Goal: Transaction & Acquisition: Purchase product/service

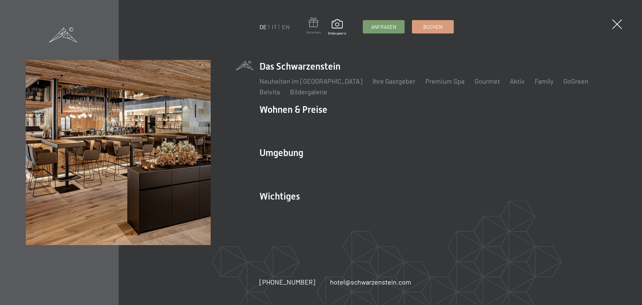
click at [314, 26] on span at bounding box center [313, 23] width 14 height 12
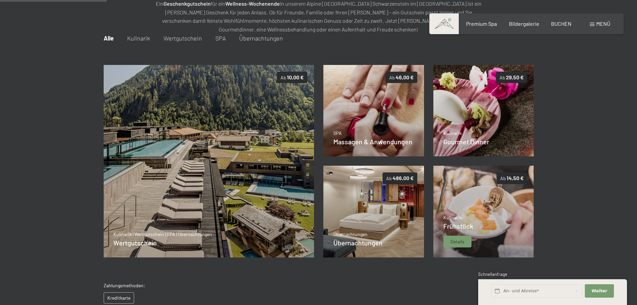
click at [476, 200] on img at bounding box center [483, 212] width 101 height 92
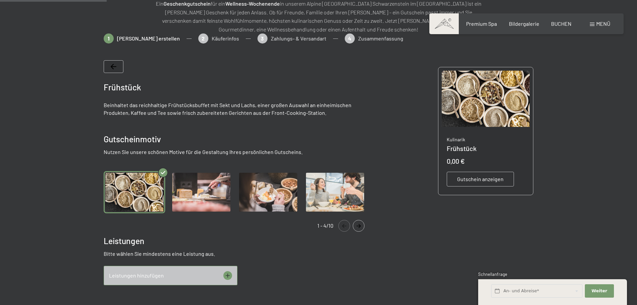
click at [266, 196] on img "Gallery" at bounding box center [268, 192] width 62 height 42
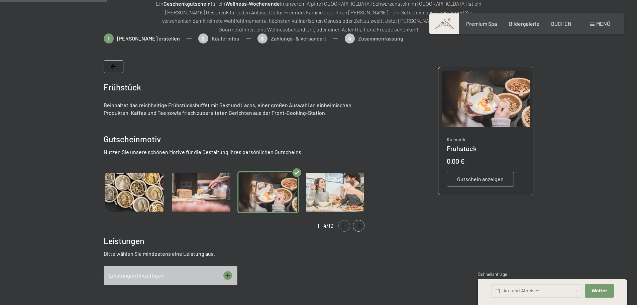
click at [157, 198] on img "Gallery" at bounding box center [135, 192] width 62 height 42
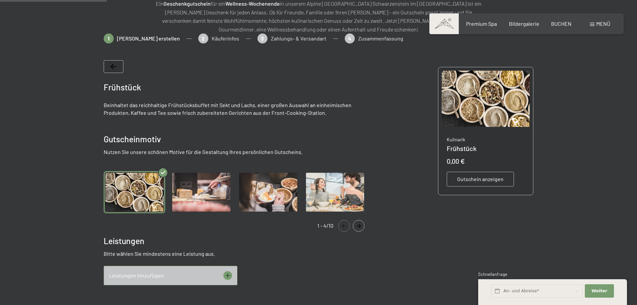
click at [254, 196] on img "Gallery" at bounding box center [268, 192] width 62 height 42
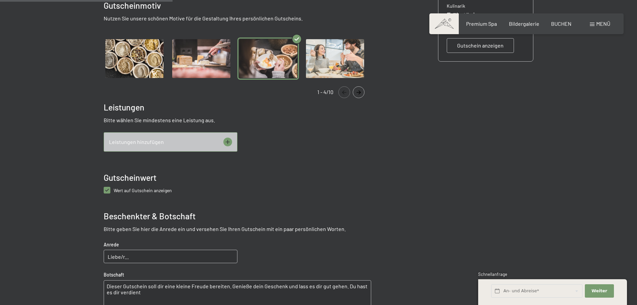
scroll to position [231, 0]
click at [227, 140] on icon at bounding box center [227, 141] width 4 height 4
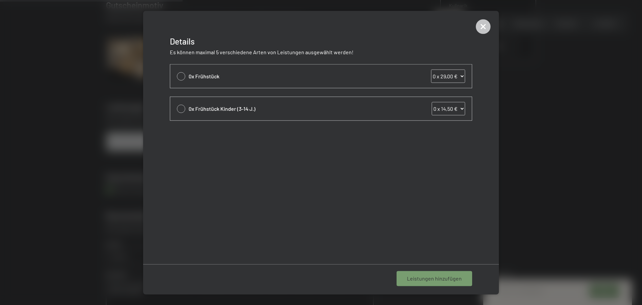
click at [180, 77] on div at bounding box center [181, 76] width 8 height 8
click at [181, 76] on icon at bounding box center [181, 76] width 8 height 3
select select "0"
click at [485, 26] on icon at bounding box center [483, 26] width 15 height 15
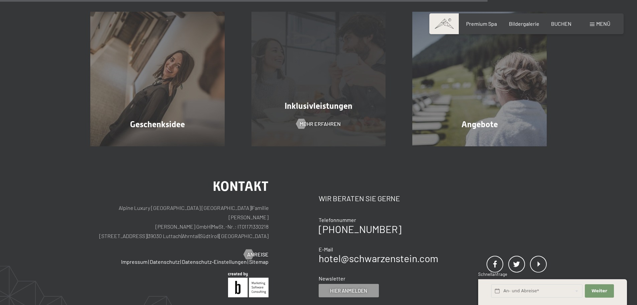
scroll to position [665, 0]
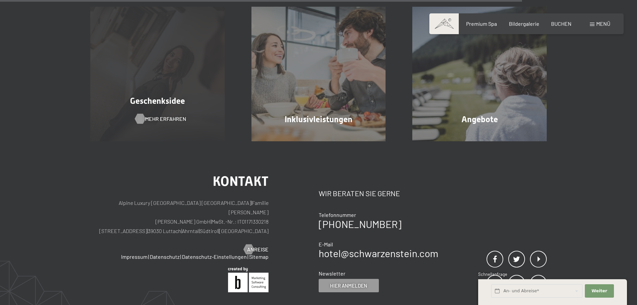
click at [156, 121] on span "Mehr erfahren" at bounding box center [165, 118] width 41 height 7
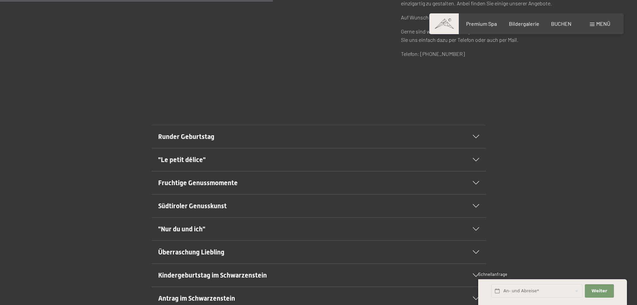
scroll to position [368, 0]
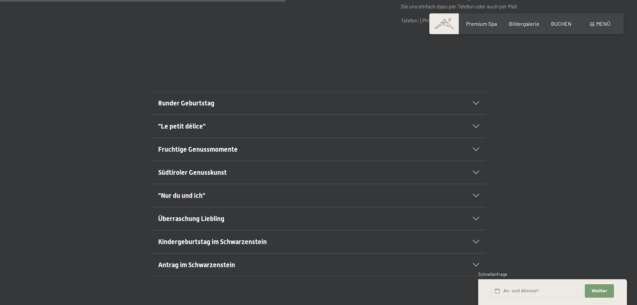
click at [206, 105] on span "Runder Geburtstag" at bounding box center [186, 103] width 56 height 8
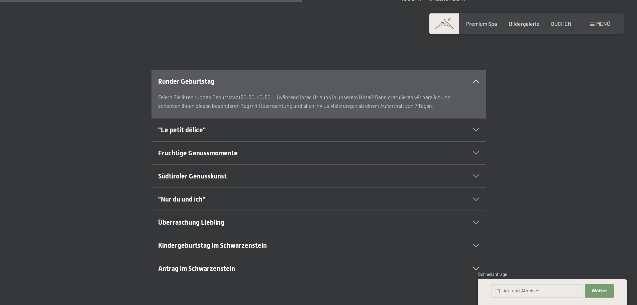
scroll to position [401, 0]
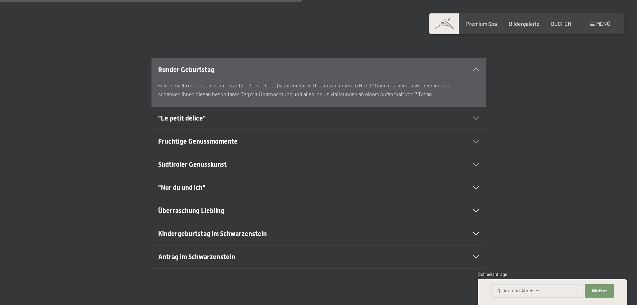
click at [186, 119] on span ""Le petit délice"" at bounding box center [181, 118] width 47 height 8
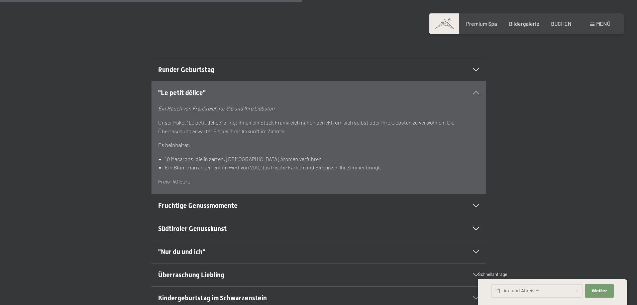
click at [214, 204] on span "Fruchtige Genussmomente" at bounding box center [198, 205] width 80 height 8
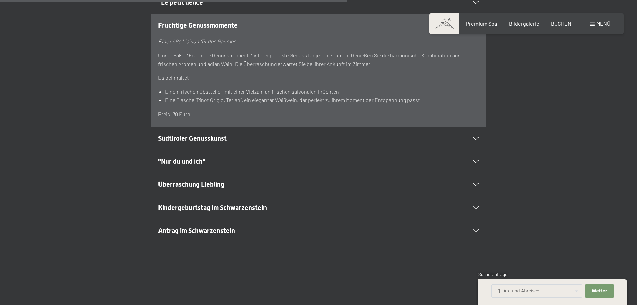
scroll to position [502, 0]
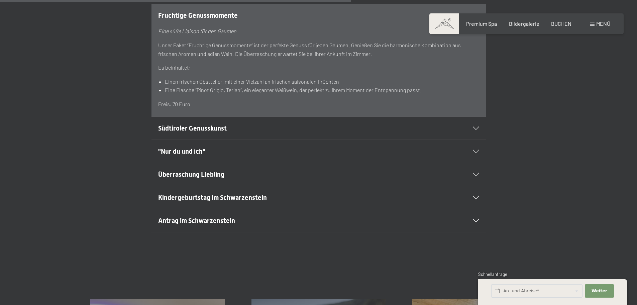
click at [233, 194] on span "Kindergeburtstag im Schwarzenstein" at bounding box center [212, 197] width 109 height 8
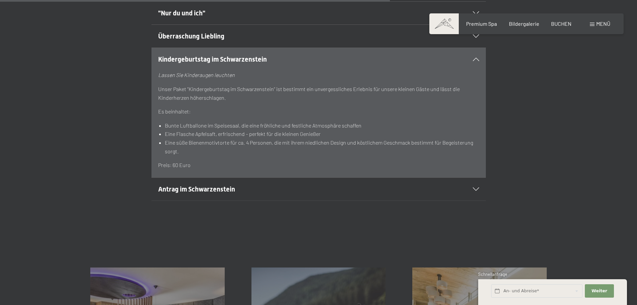
scroll to position [568, 0]
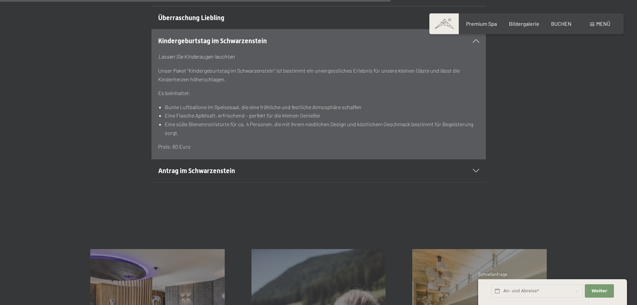
click at [209, 172] on span "Antrag im Schwarzenstein" at bounding box center [196, 171] width 77 height 8
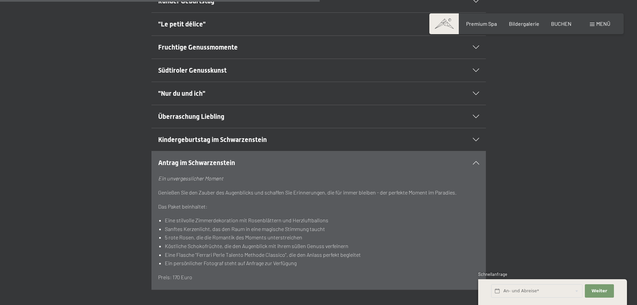
scroll to position [468, 0]
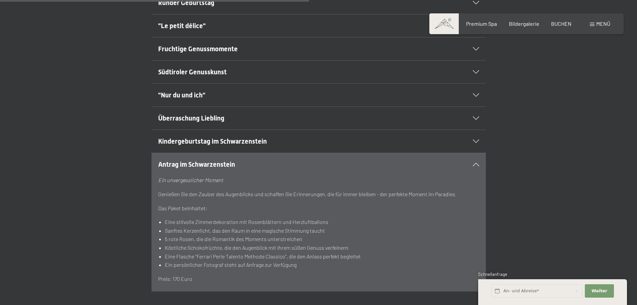
click at [219, 164] on span "Antrag im Schwarzenstein" at bounding box center [196, 164] width 77 height 8
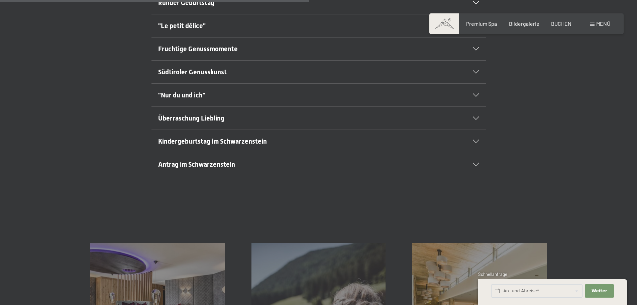
click at [204, 119] on span "Überraschung Liebling" at bounding box center [191, 118] width 66 height 8
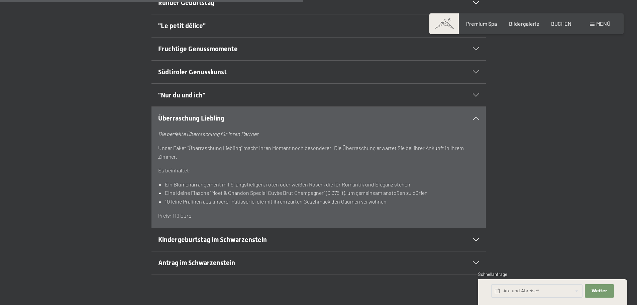
scroll to position [435, 0]
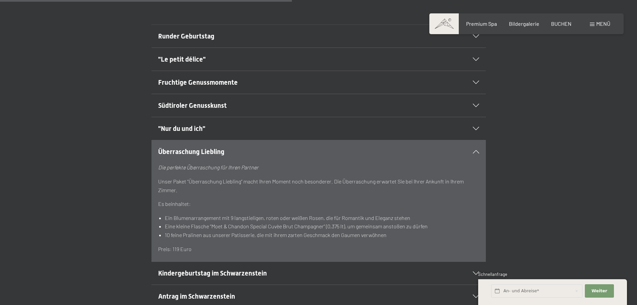
click at [209, 150] on span "Überraschung Liebling" at bounding box center [191, 151] width 66 height 8
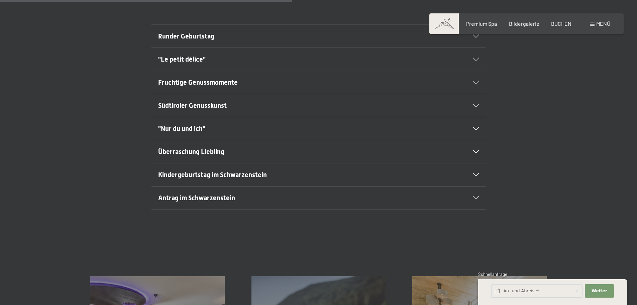
click at [203, 129] on span ""Nur du und ich"" at bounding box center [181, 128] width 47 height 8
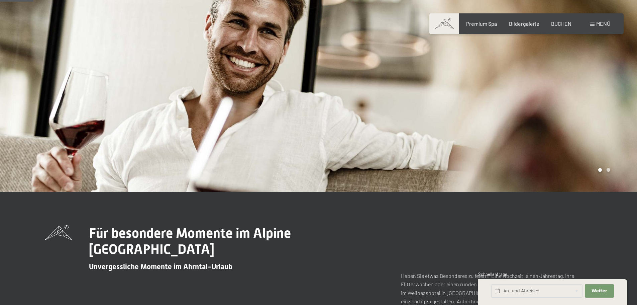
scroll to position [33, 0]
